Goal: Information Seeking & Learning: Learn about a topic

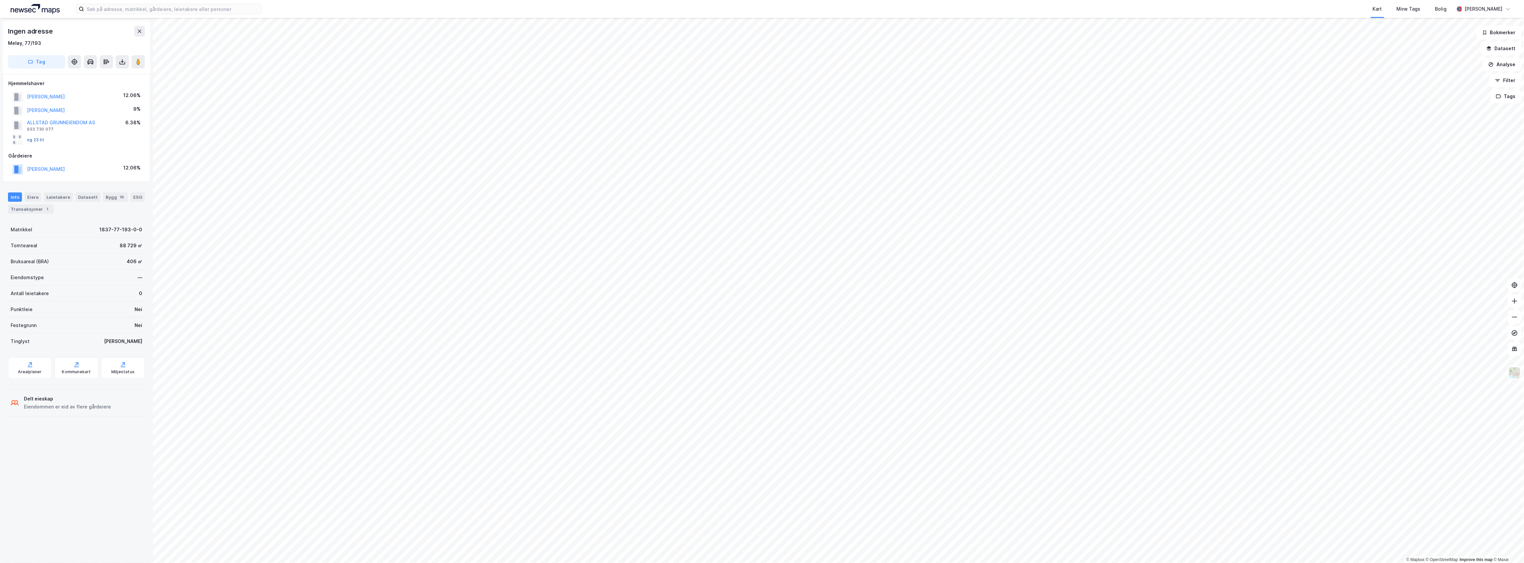
click at [0, 0] on button "og 23 til" at bounding box center [0, 0] width 0 height 0
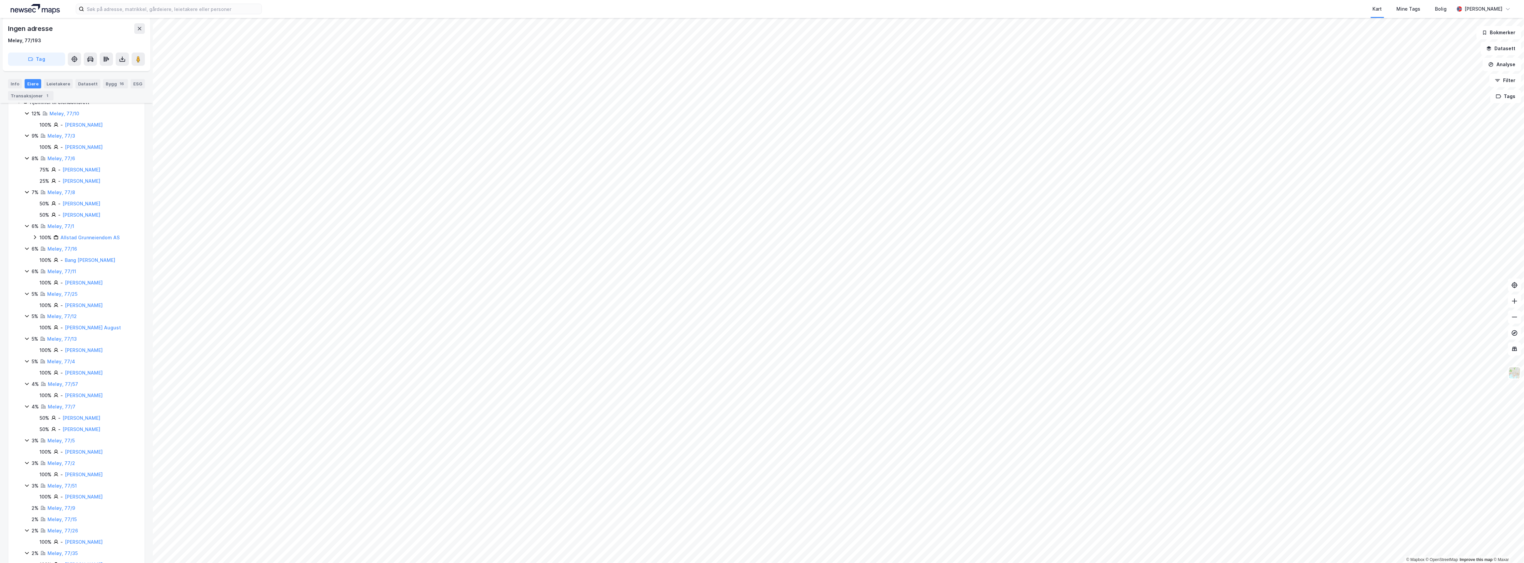
scroll to position [221, 0]
click at [100, 427] on link "[PERSON_NAME]" at bounding box center [84, 427] width 38 height 6
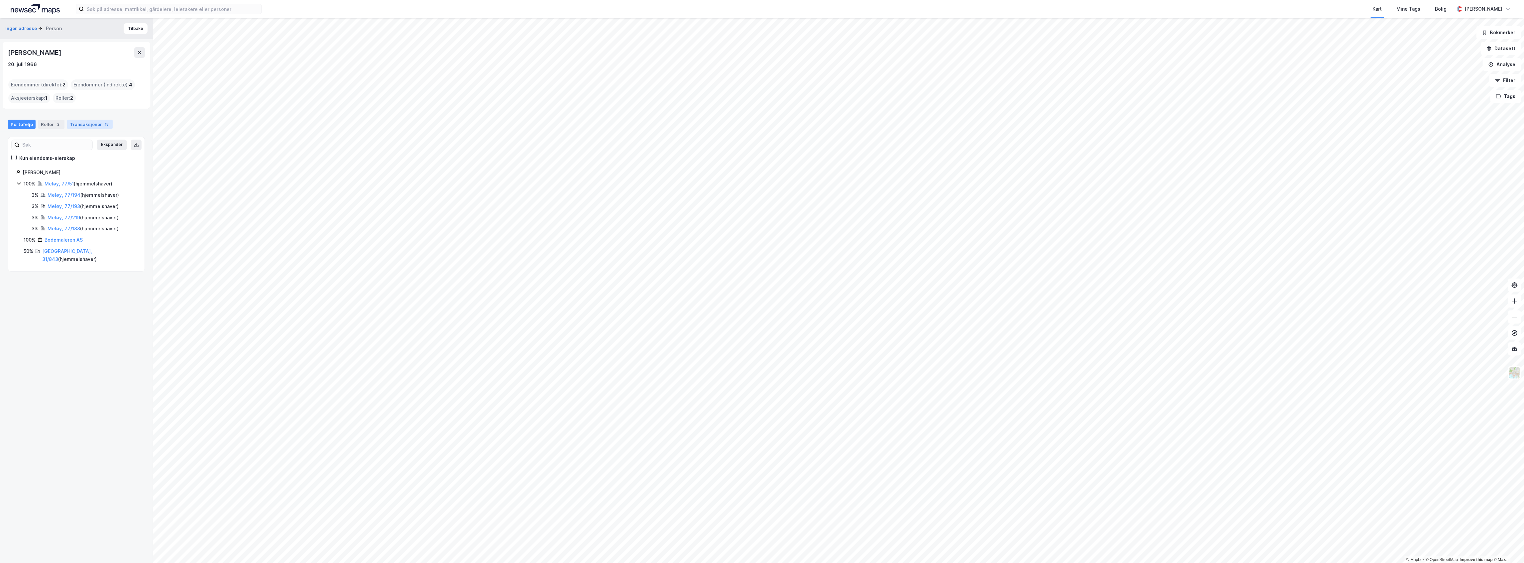
click at [82, 121] on div "Transaksjoner 18" at bounding box center [90, 124] width 46 height 9
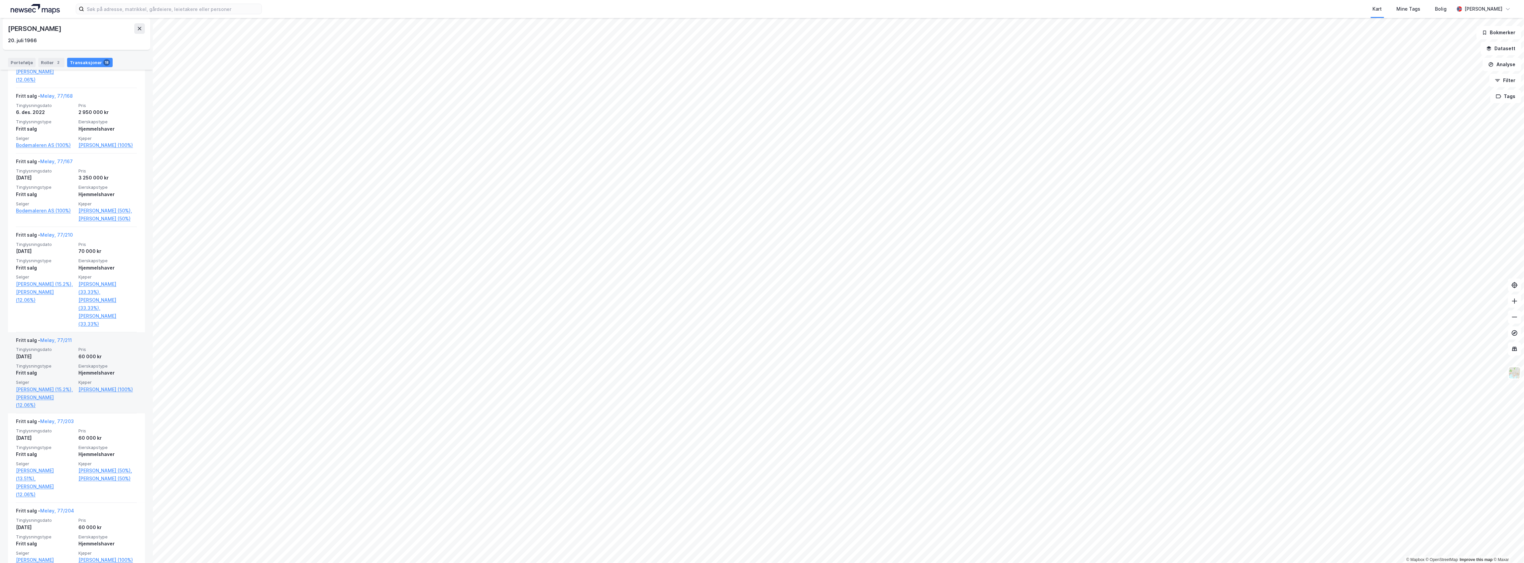
scroll to position [221, 0]
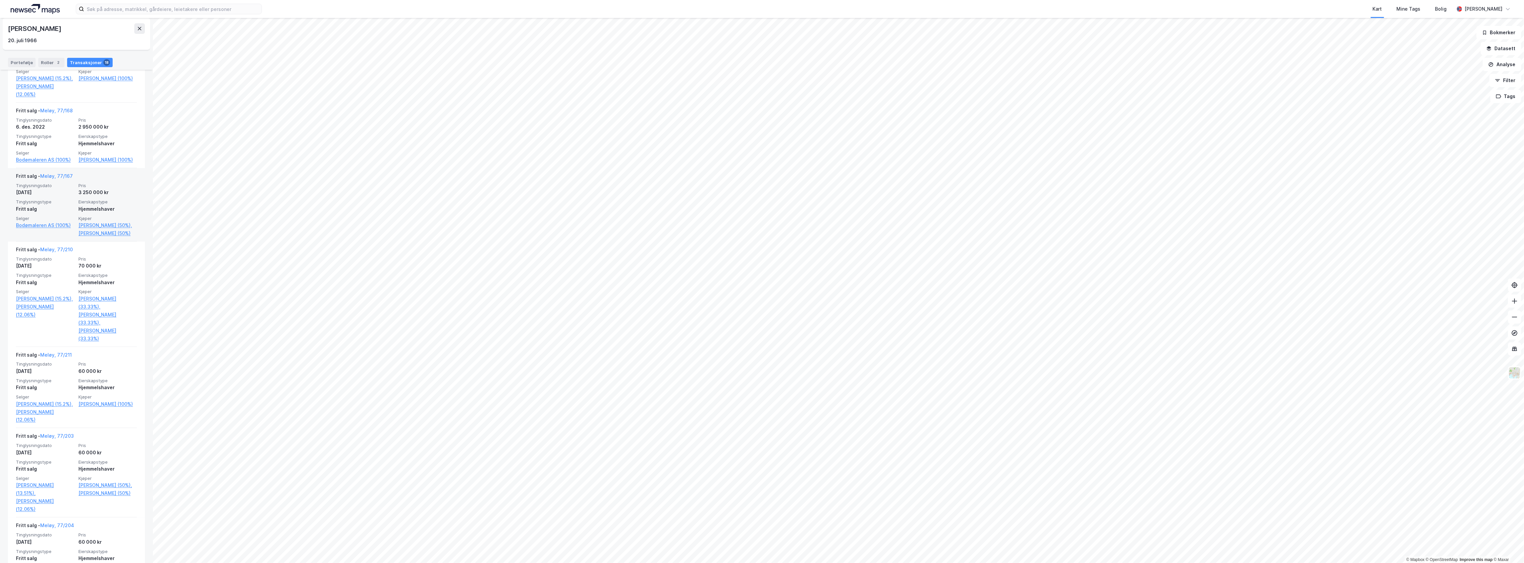
click at [41, 221] on span "Selger" at bounding box center [45, 219] width 58 height 6
click at [46, 229] on link "Bodømaleren AS (100%)" at bounding box center [45, 225] width 58 height 8
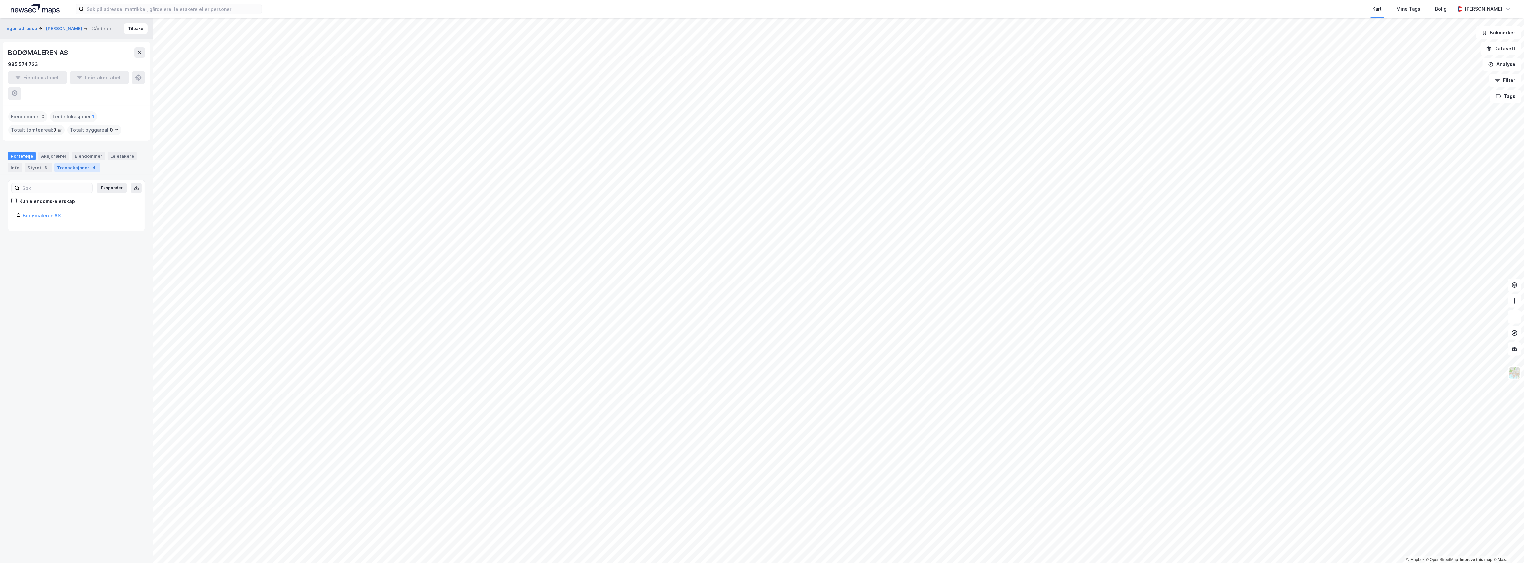
click at [74, 163] on div "Transaksjoner 4" at bounding box center [77, 167] width 46 height 9
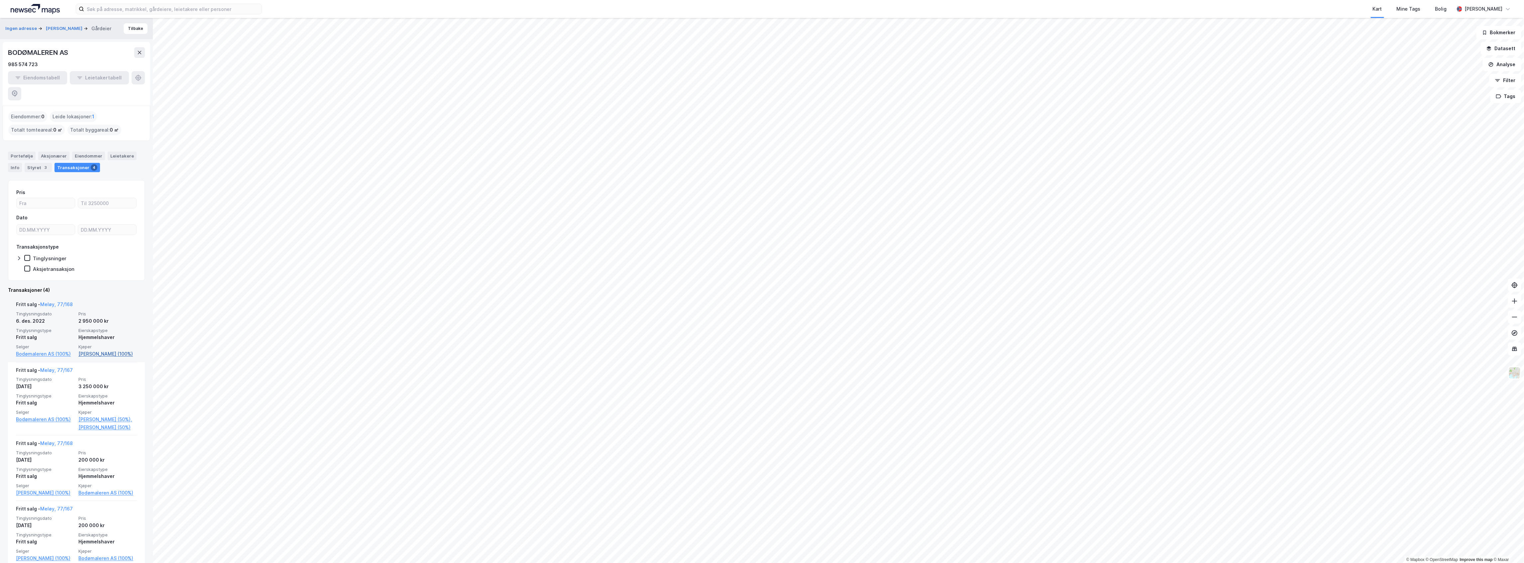
scroll to position [19, 0]
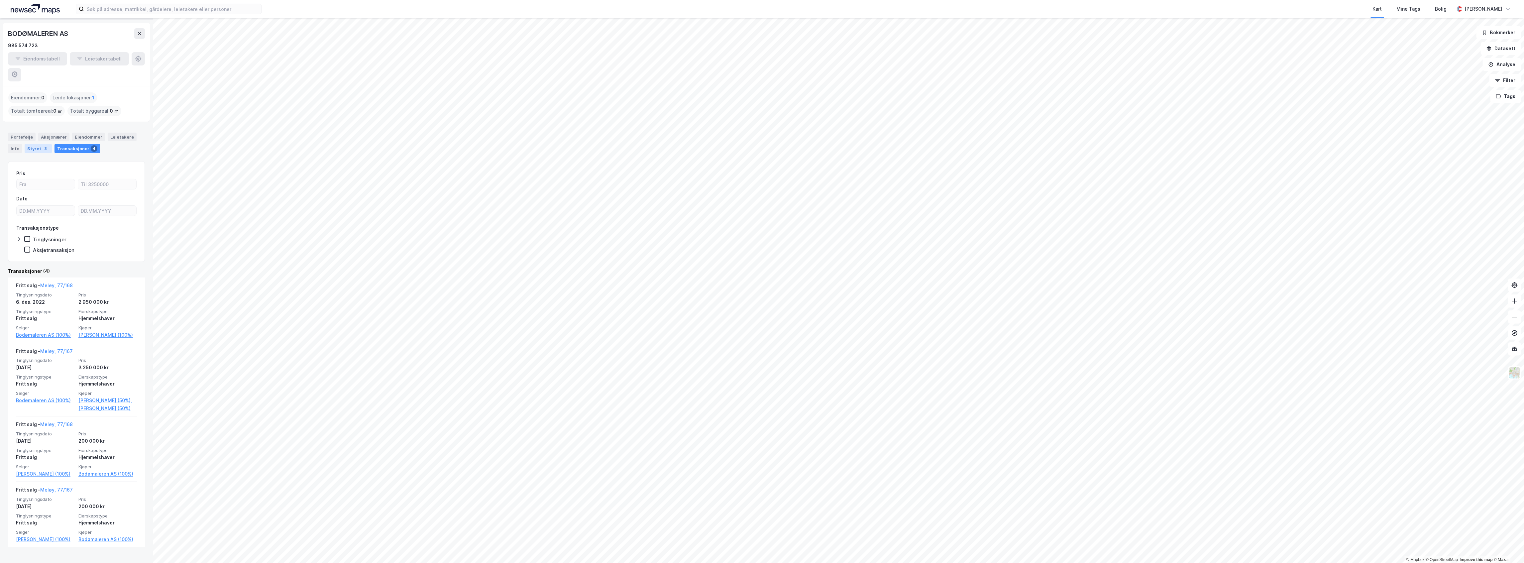
click at [27, 144] on div "Styret 3" at bounding box center [38, 148] width 27 height 9
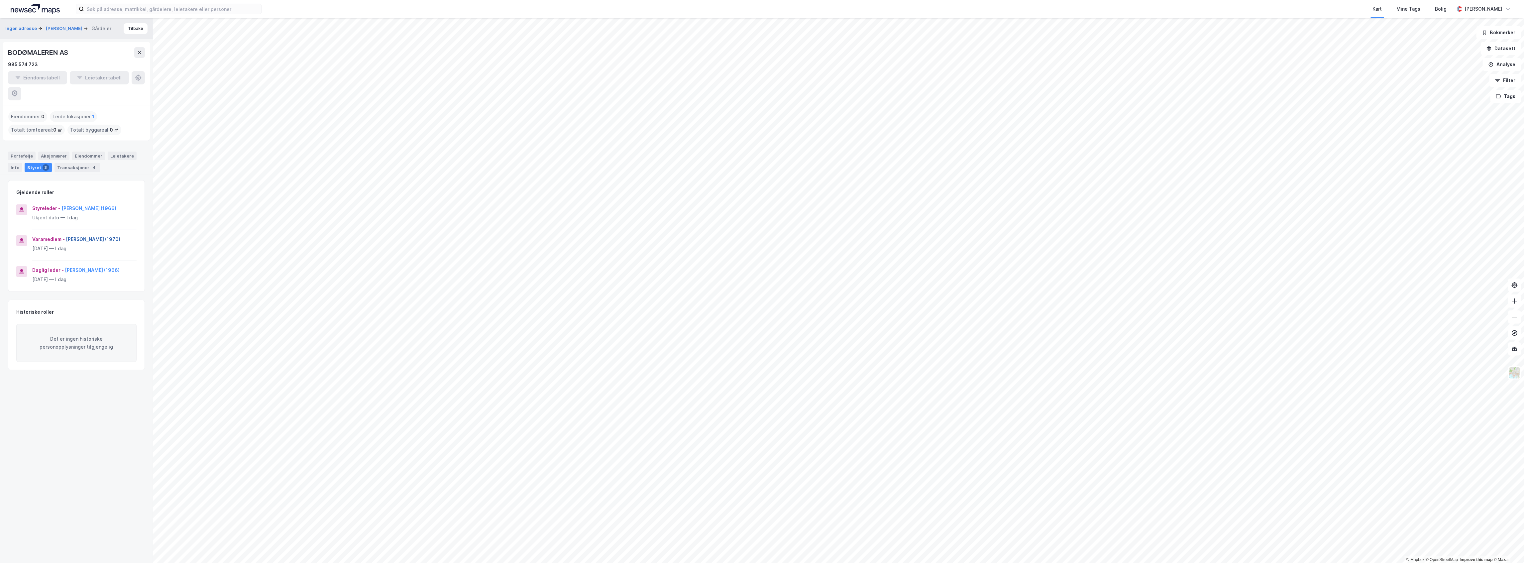
click at [0, 0] on button "[PERSON_NAME] (1970)" at bounding box center [0, 0] width 0 height 0
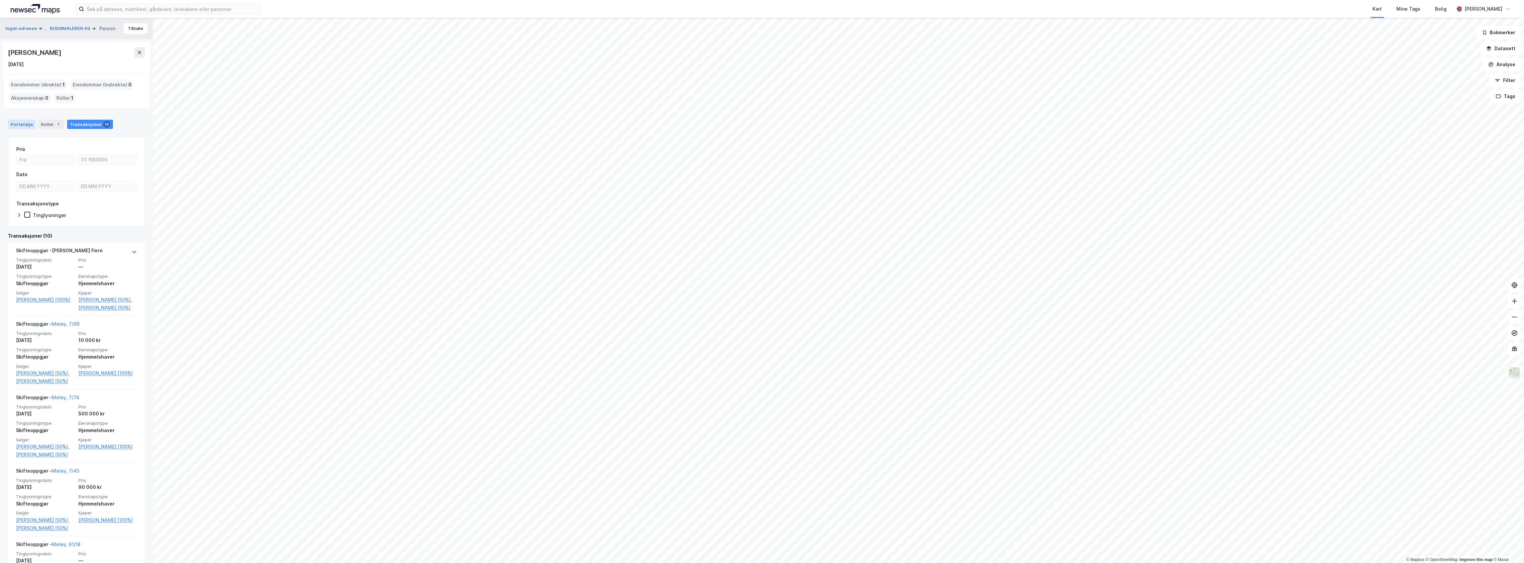
click at [26, 124] on div "Portefølje" at bounding box center [22, 124] width 28 height 9
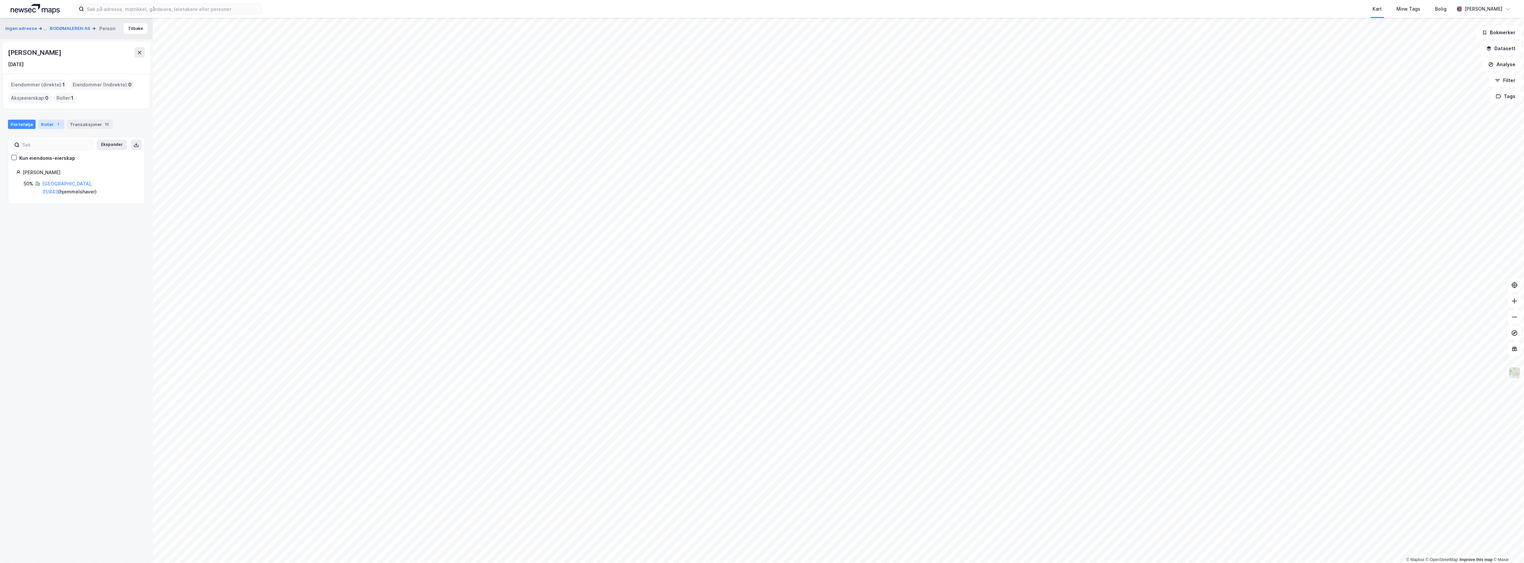
click at [45, 122] on div "Roller 1" at bounding box center [51, 124] width 26 height 9
click at [93, 122] on div "Transaksjoner 10" at bounding box center [90, 124] width 46 height 9
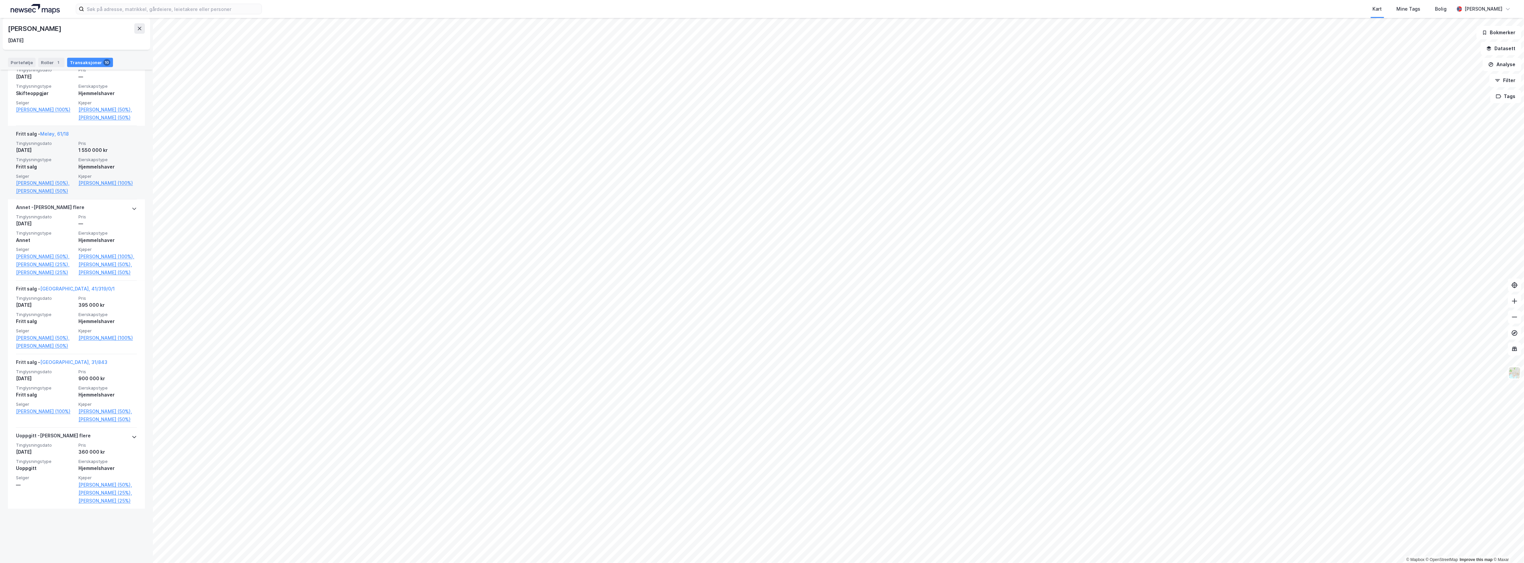
scroll to position [485, 0]
click at [132, 437] on icon at bounding box center [134, 436] width 4 height 2
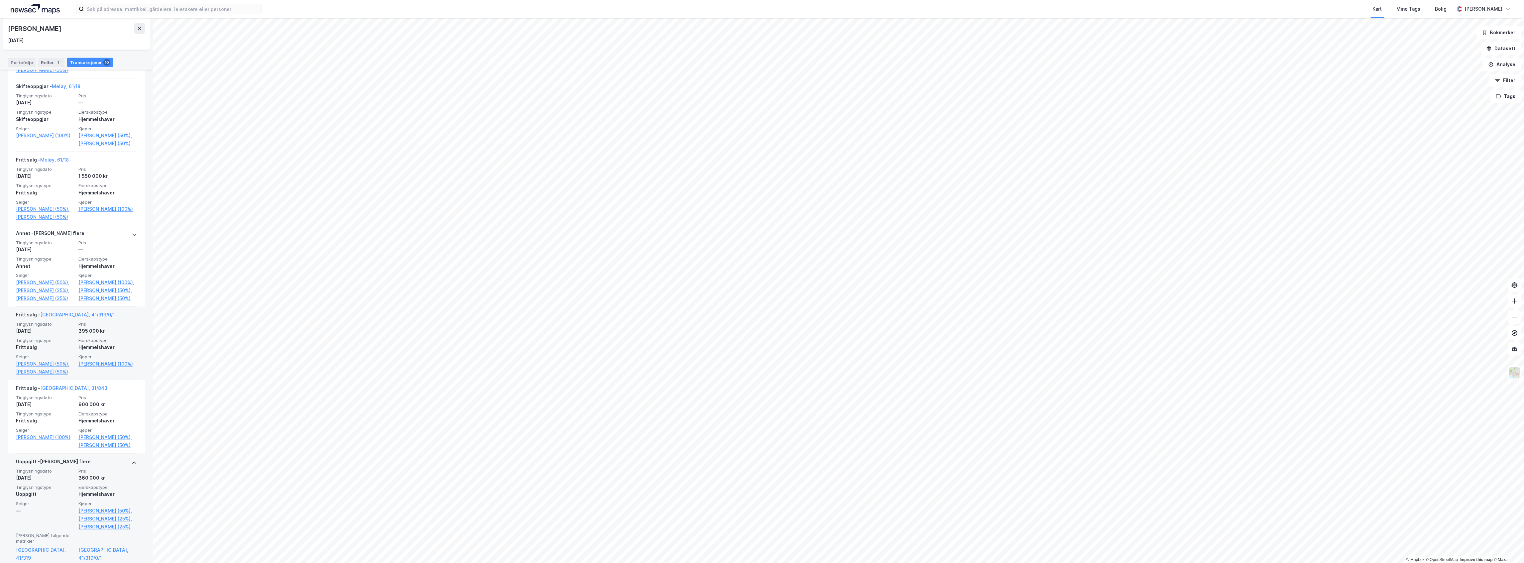
scroll to position [511, 0]
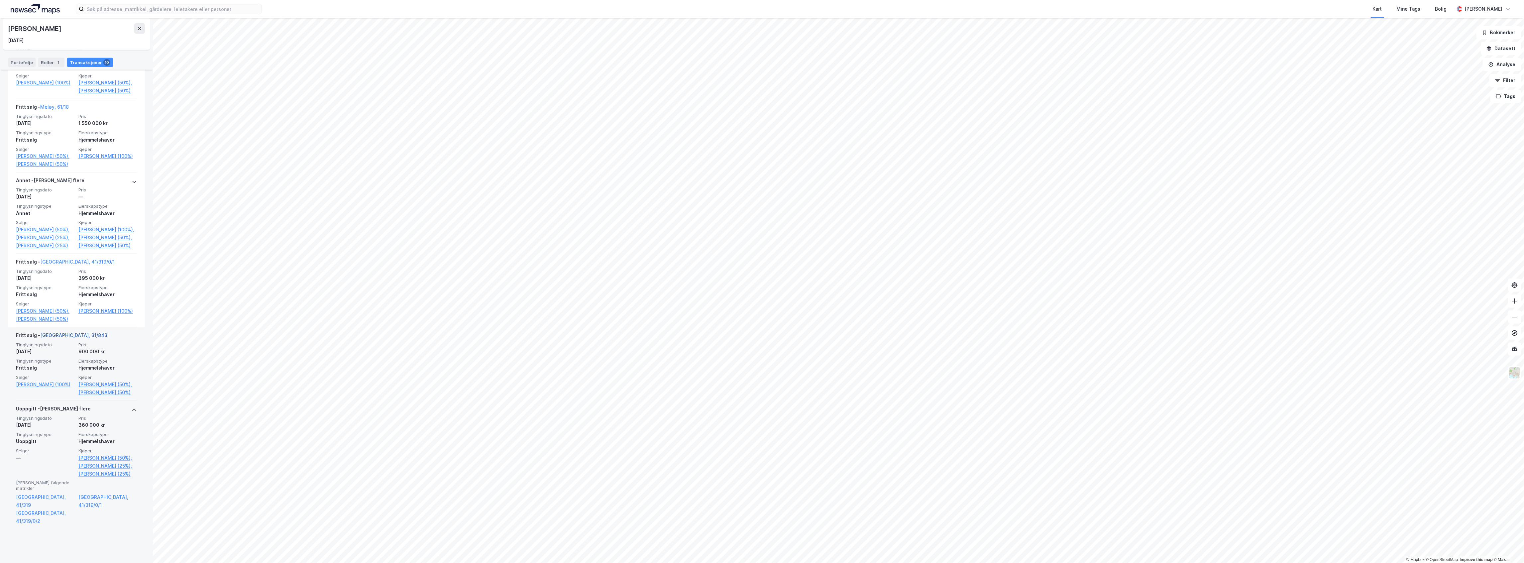
click at [56, 338] on link "[GEOGRAPHIC_DATA], 31/843" at bounding box center [73, 335] width 67 height 6
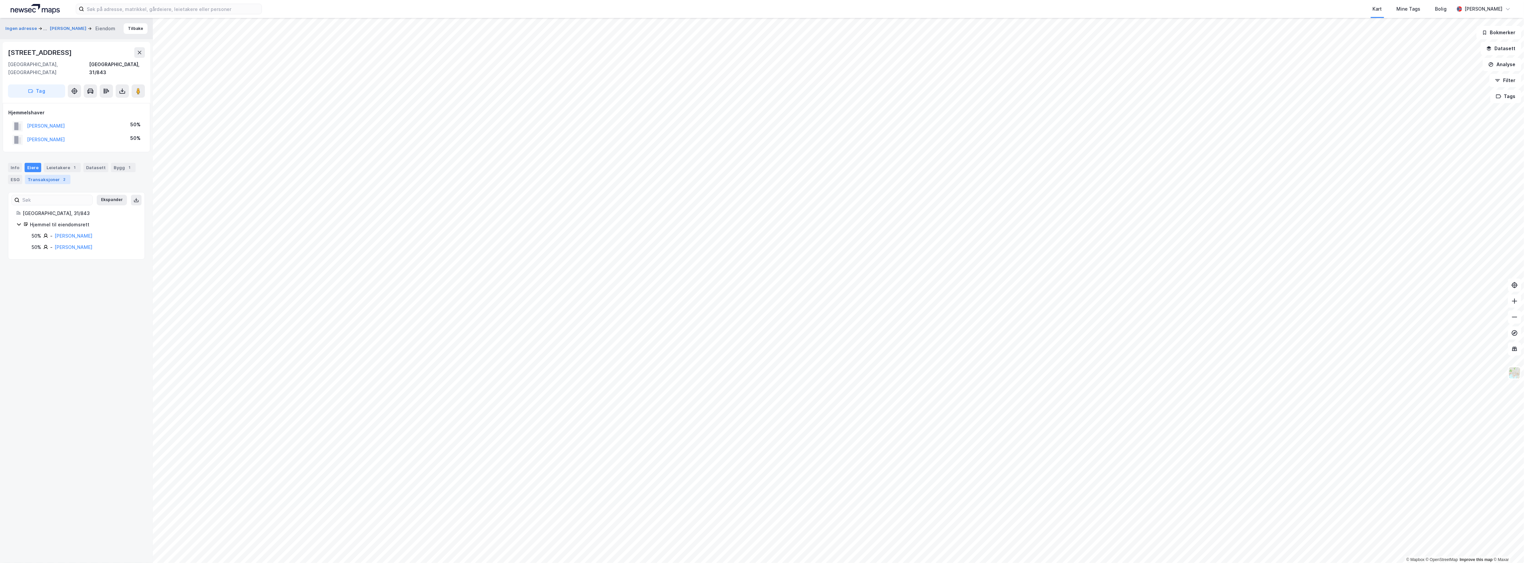
click at [61, 176] on div "2" at bounding box center [64, 179] width 7 height 7
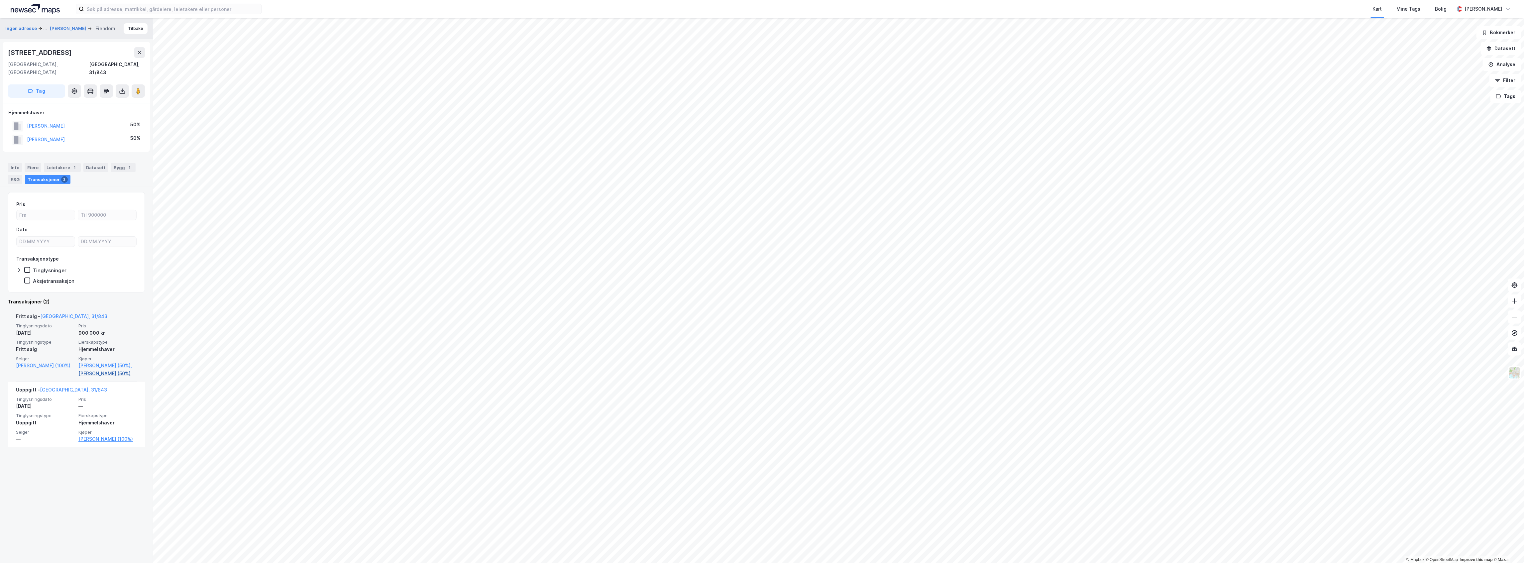
click at [93, 375] on link "[PERSON_NAME] (50%)" at bounding box center [107, 373] width 58 height 8
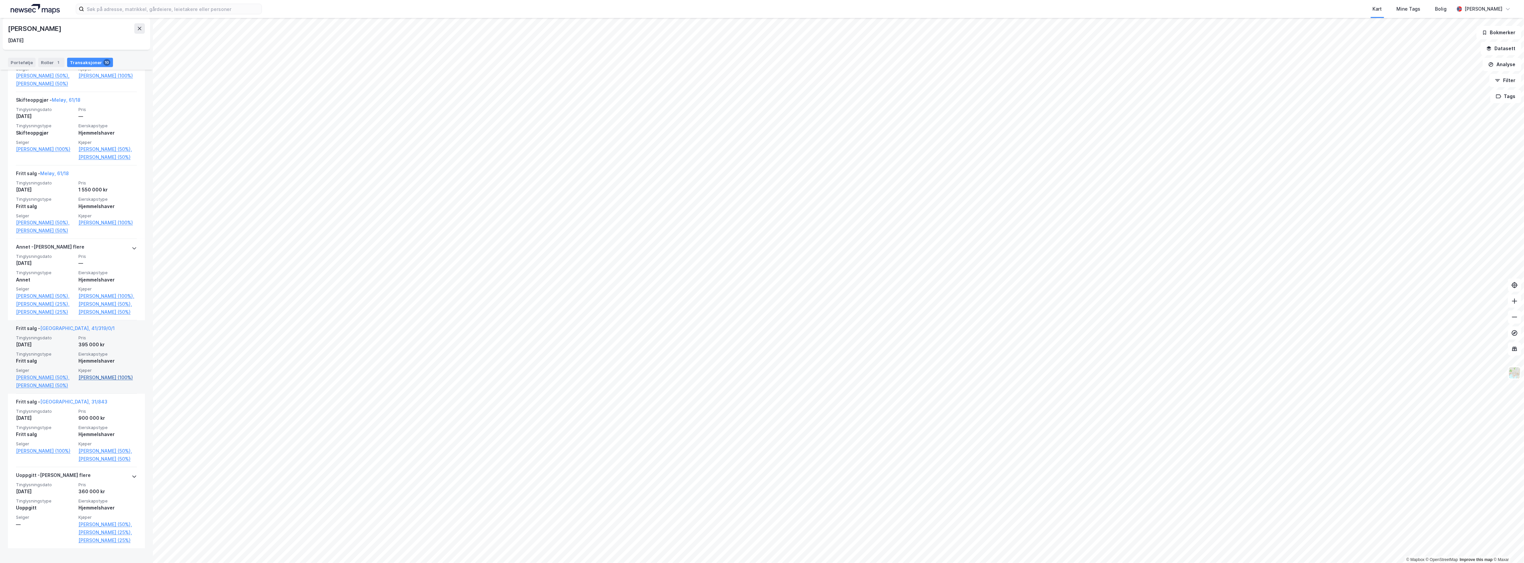
scroll to position [485, 0]
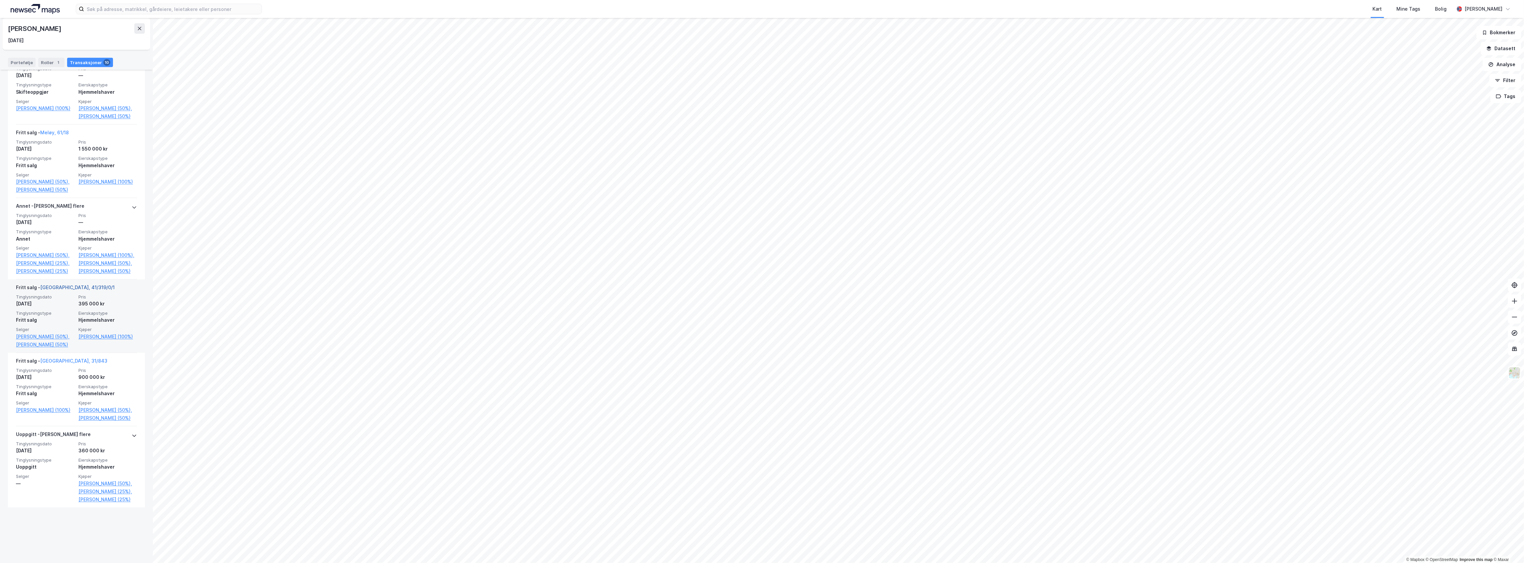
click at [57, 290] on link "[GEOGRAPHIC_DATA], 41/319/0/1" at bounding box center [77, 287] width 74 height 6
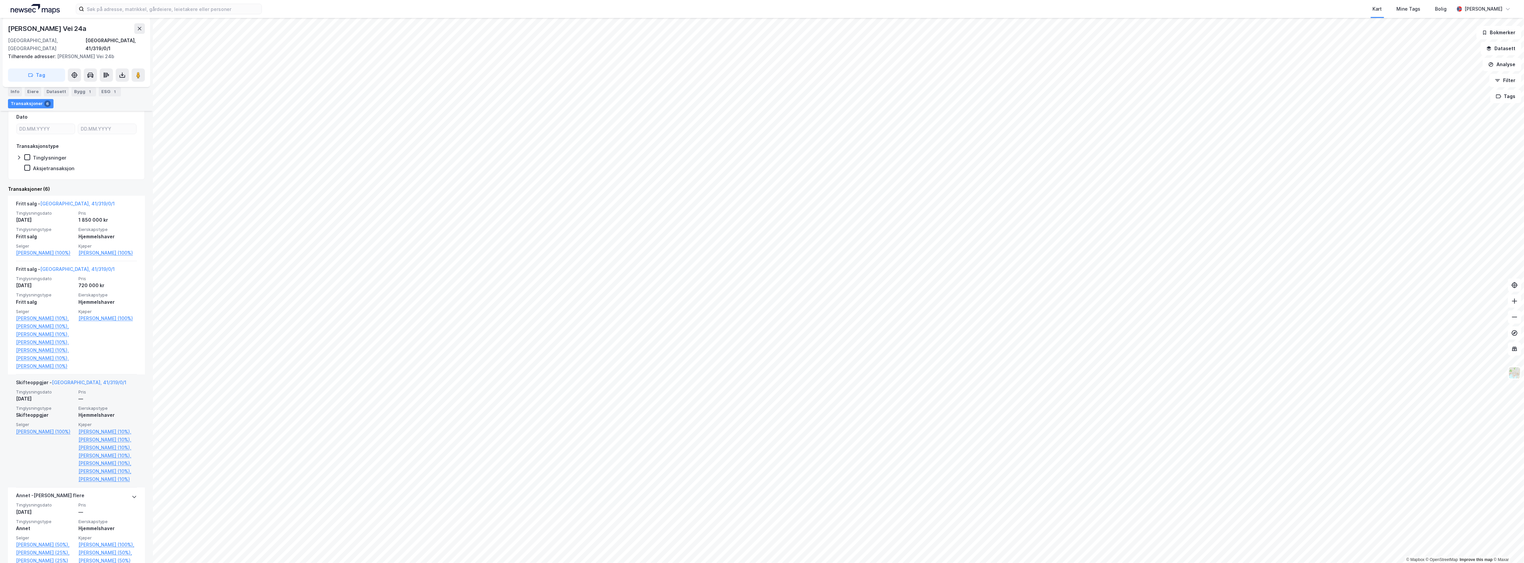
scroll to position [130, 0]
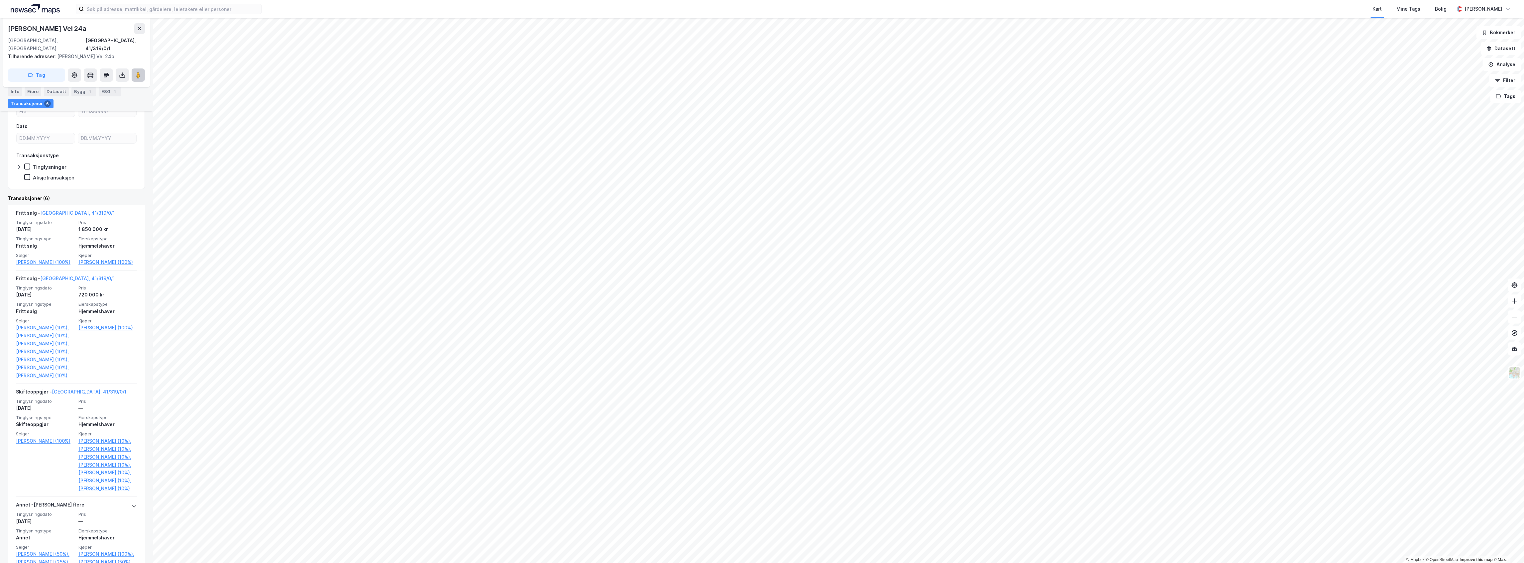
click at [138, 71] on button at bounding box center [138, 74] width 13 height 13
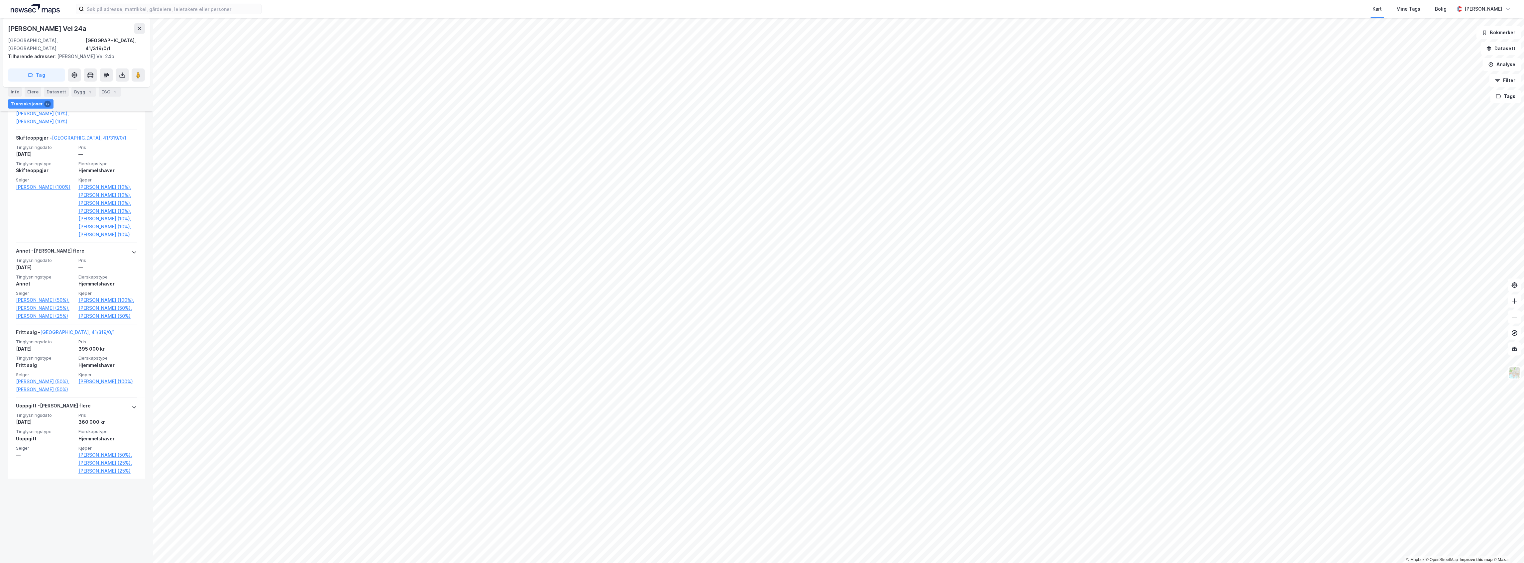
scroll to position [396, 0]
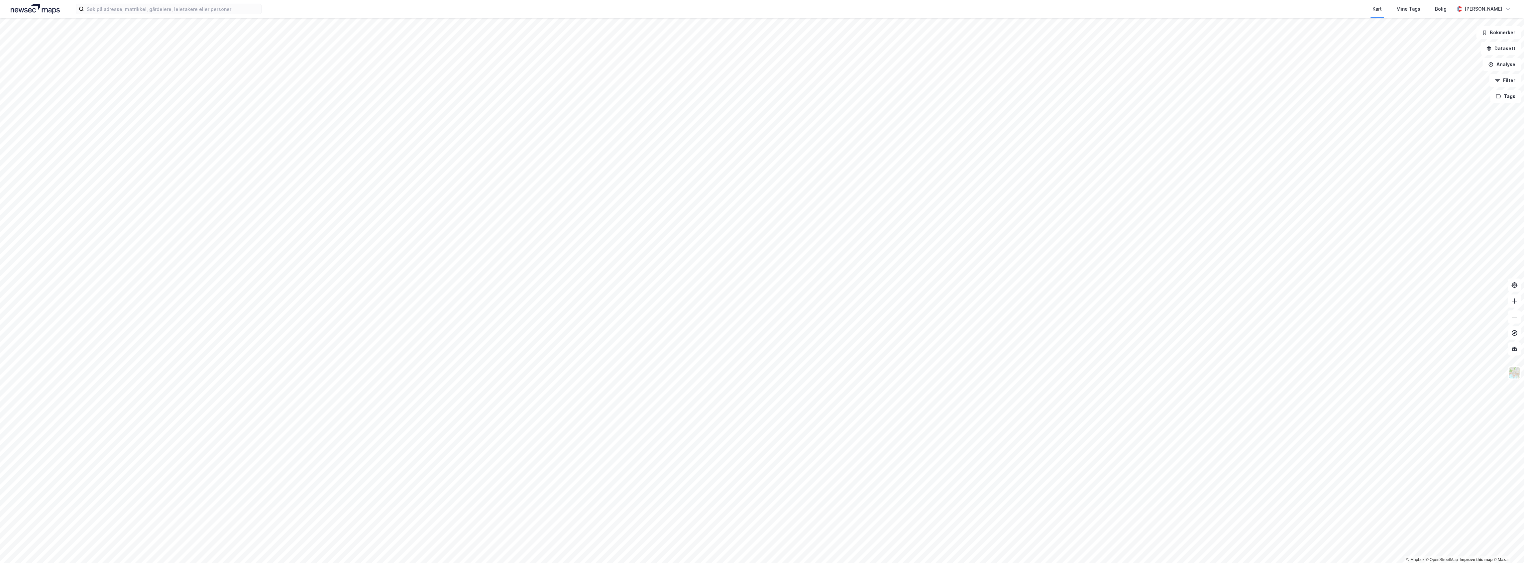
click at [154, 3] on div "Kart Mine Tags Bolig Martin Omnes" at bounding box center [762, 9] width 1524 height 18
click at [152, 8] on input at bounding box center [172, 9] width 177 height 10
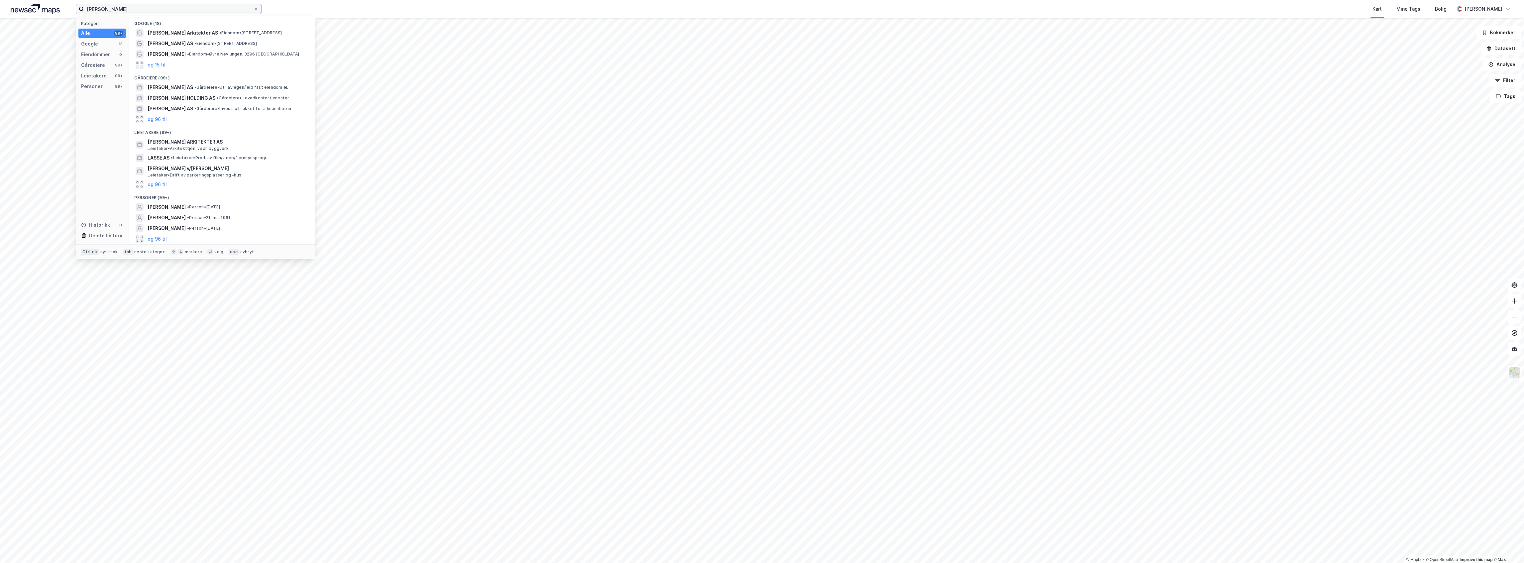
click at [91, 7] on input "stein lasse halvorsen" at bounding box center [168, 9] width 169 height 10
type input "sten lasse halvorsen"
click at [191, 202] on span "STEN-LASSE HALVORSEN" at bounding box center [174, 202] width 53 height 8
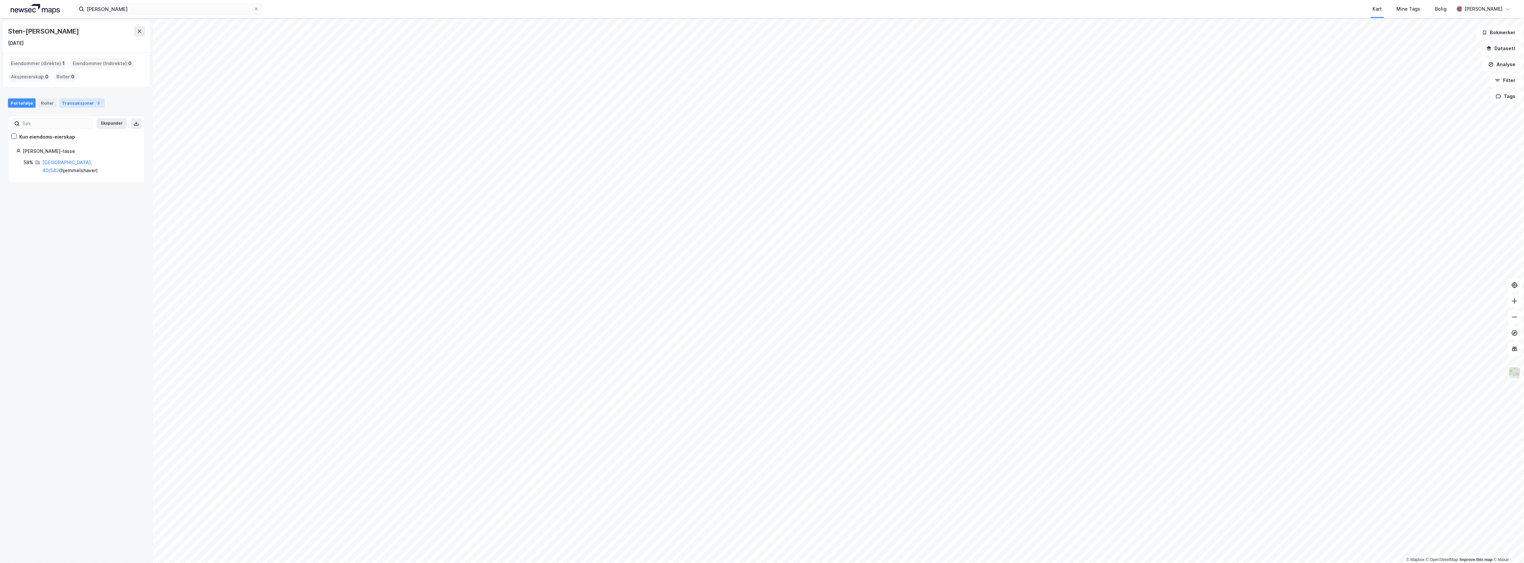
click at [85, 103] on div "Transaksjoner 3" at bounding box center [82, 102] width 46 height 9
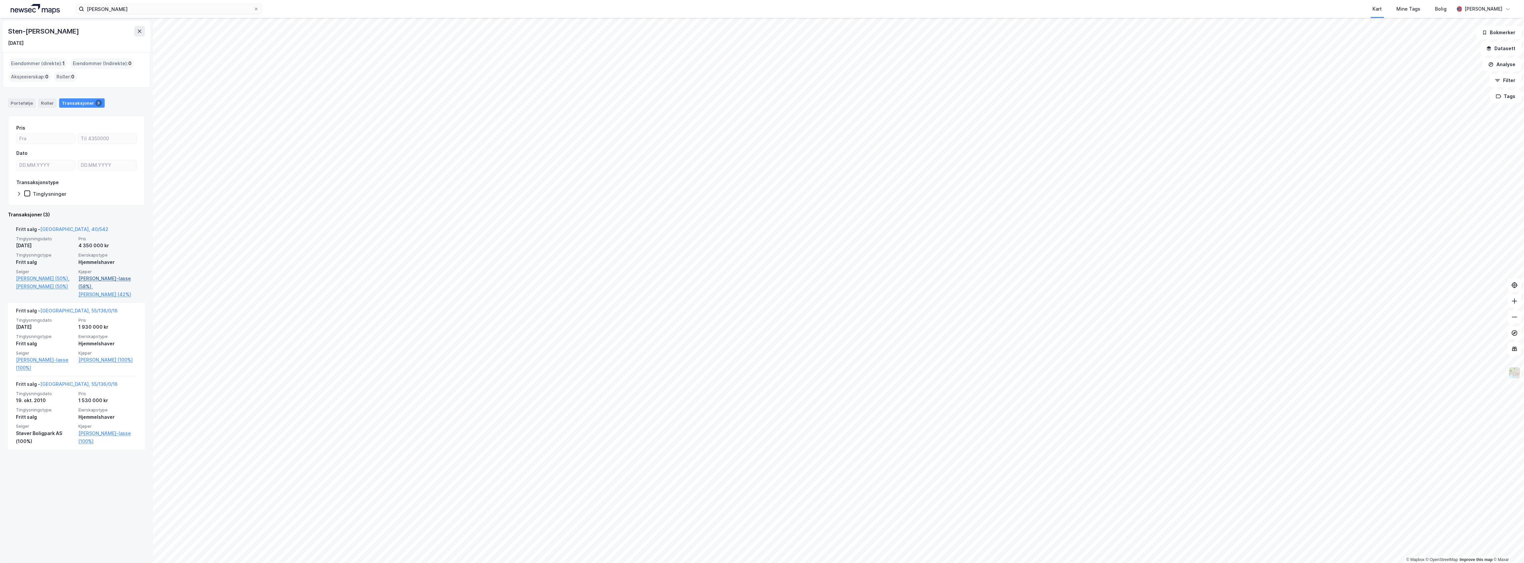
click at [94, 284] on link "Halvorsen Sten-lasse (58%)," at bounding box center [107, 282] width 58 height 16
click at [93, 280] on link "Halvorsen Sten-lasse (58%)," at bounding box center [107, 282] width 58 height 16
click at [93, 295] on link "Kristiansen Sanna (42%)" at bounding box center [107, 294] width 58 height 8
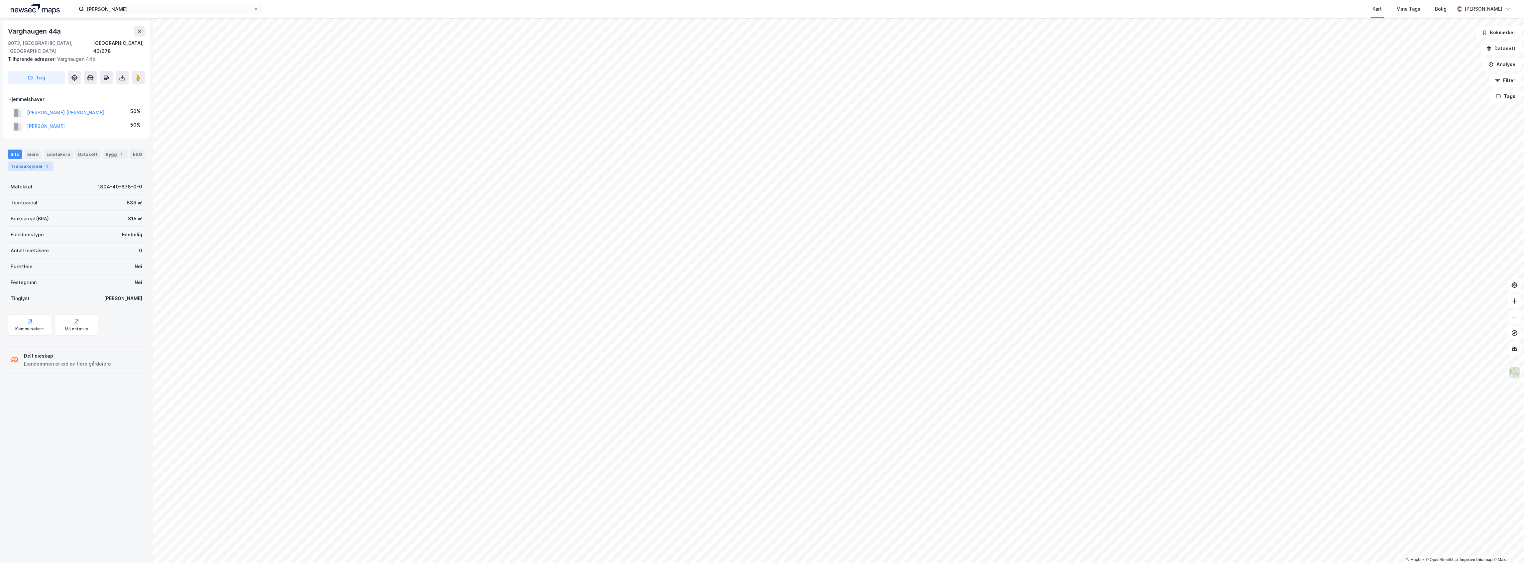
click at [53, 161] on div "Transaksjoner 3" at bounding box center [31, 165] width 46 height 9
